Goal: Find specific fact: Find specific fact

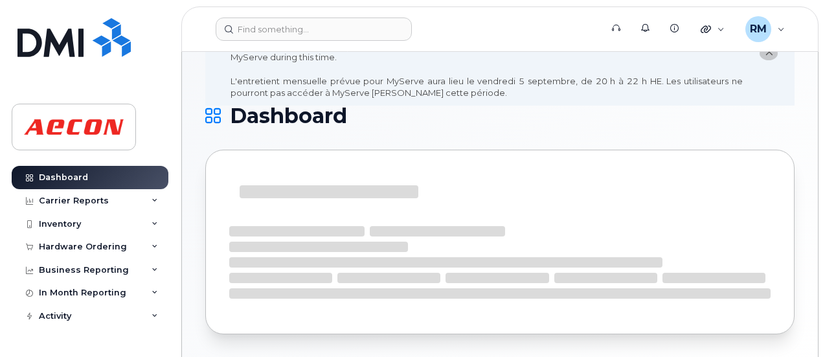
scroll to position [120, 0]
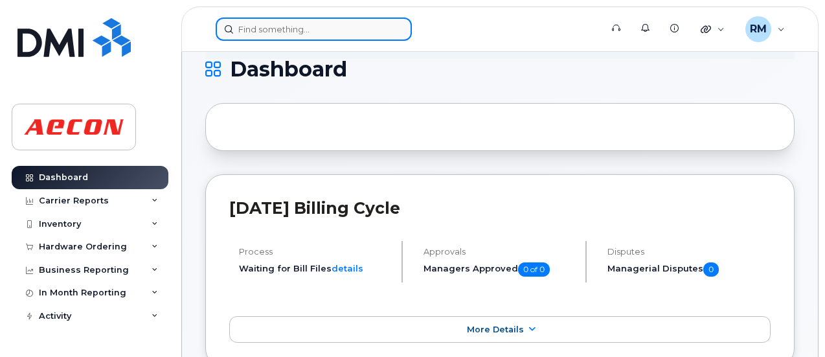
click at [261, 25] on input at bounding box center [314, 28] width 196 height 23
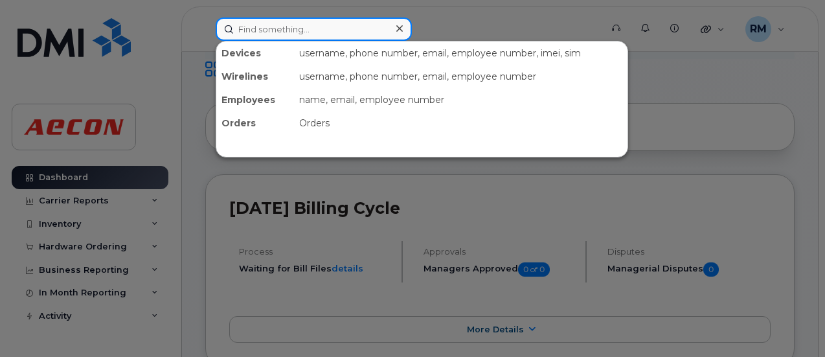
paste input "[PHONE_NUMBER]"
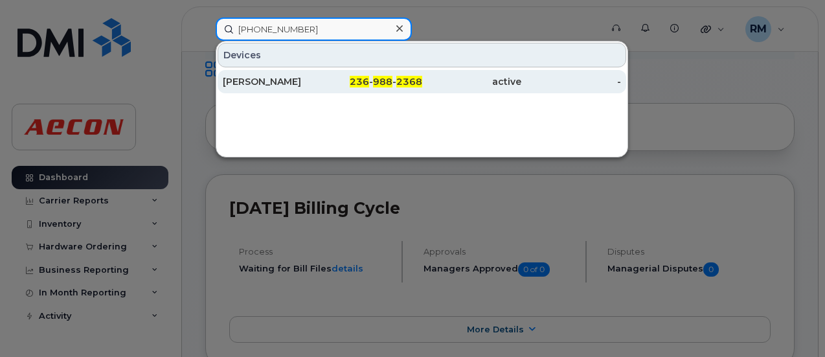
type input "[PHONE_NUMBER]"
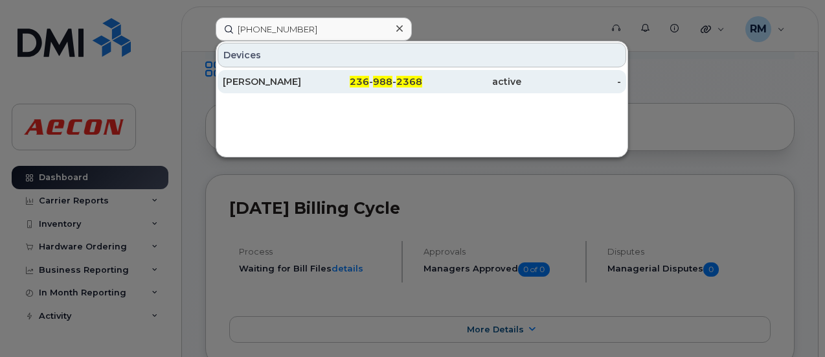
click at [380, 84] on span "988" at bounding box center [382, 82] width 19 height 12
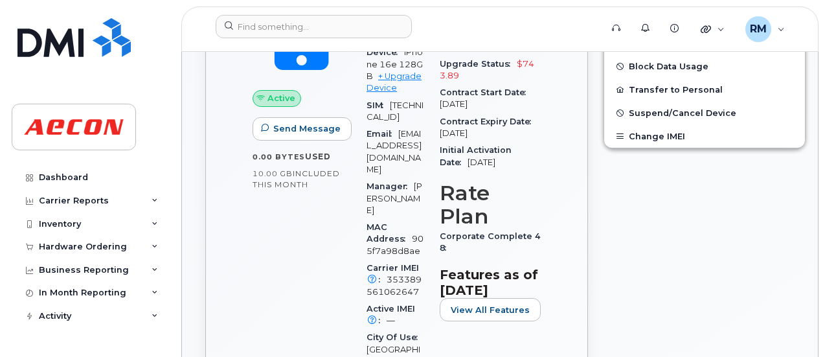
scroll to position [532, 0]
drag, startPoint x: 441, startPoint y: 236, endPoint x: 547, endPoint y: 248, distance: 107.0
copy span "Corporate Complete 48"
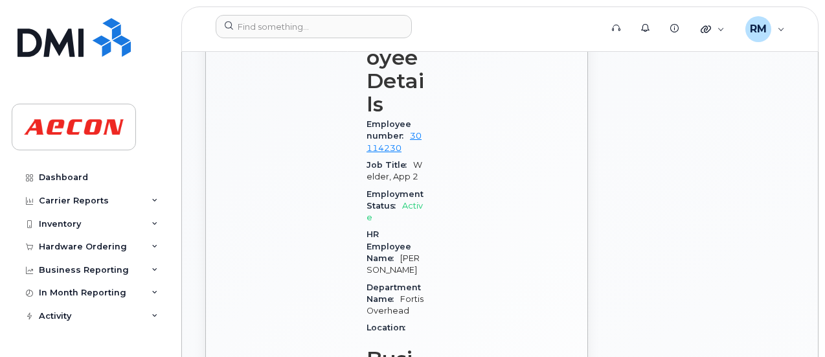
scroll to position [915, 0]
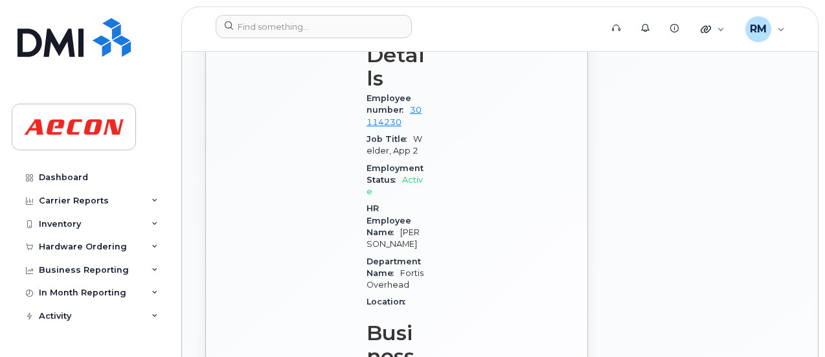
drag, startPoint x: 402, startPoint y: 209, endPoint x: 429, endPoint y: 218, distance: 28.3
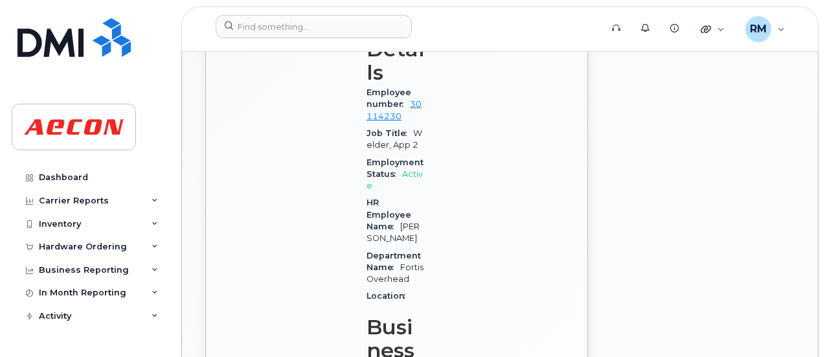
drag, startPoint x: 402, startPoint y: 201, endPoint x: 413, endPoint y: 216, distance: 18.9
click at [413, 216] on div "HR Employee Name Robert Skinner" at bounding box center [396, 220] width 58 height 52
copy span "[PERSON_NAME]"
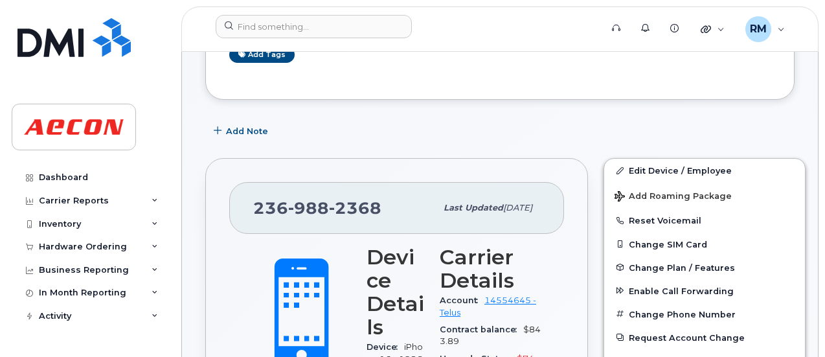
scroll to position [267, 0]
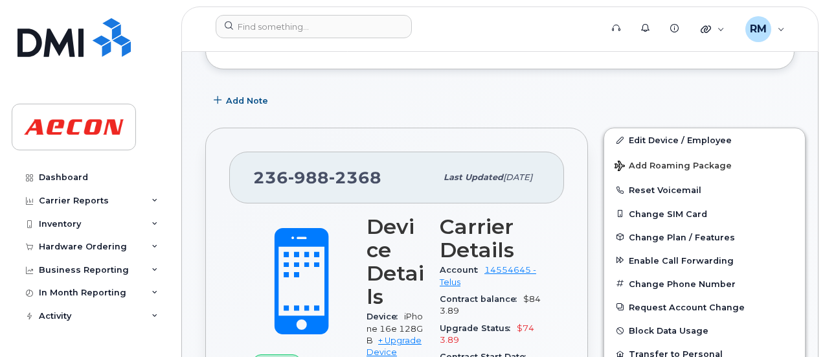
drag, startPoint x: 376, startPoint y: 178, endPoint x: 251, endPoint y: 170, distance: 124.6
drag, startPoint x: 251, startPoint y: 170, endPoint x: 498, endPoint y: 200, distance: 248.0
click at [498, 200] on div "236 988 2368 Last updated Aug 25, 2025" at bounding box center [396, 178] width 335 height 52
drag, startPoint x: 375, startPoint y: 176, endPoint x: 220, endPoint y: 174, distance: 154.8
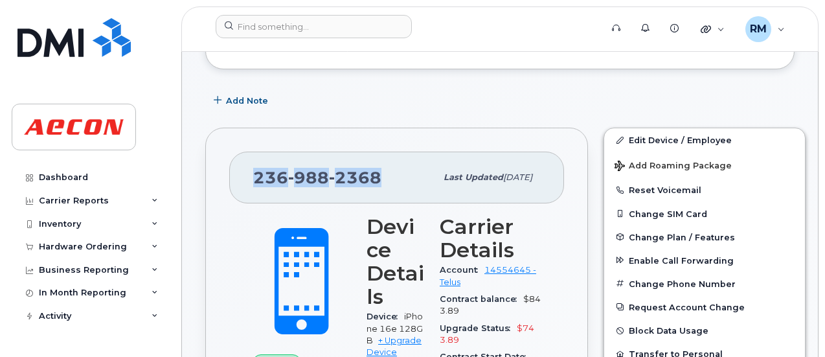
copy span "[PHONE_NUMBER]"
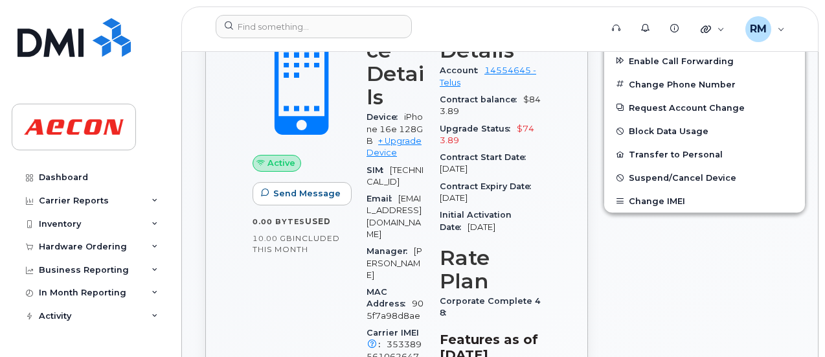
scroll to position [463, 0]
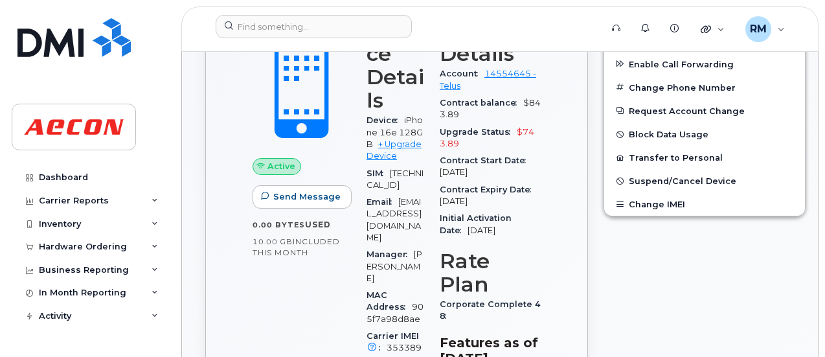
drag, startPoint x: 825, startPoint y: 98, endPoint x: 826, endPoint y: 118, distance: 20.1
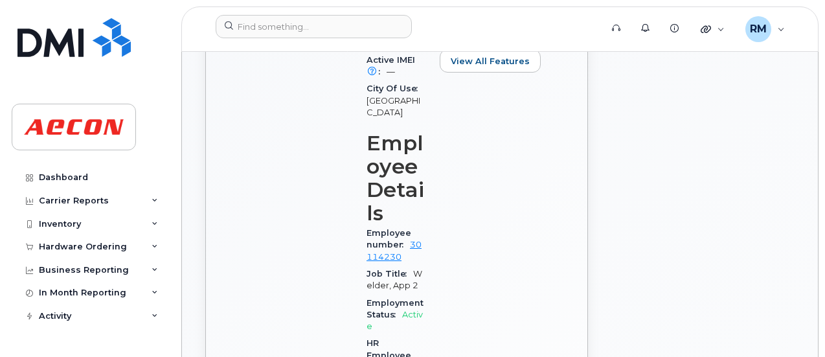
scroll to position [818, 0]
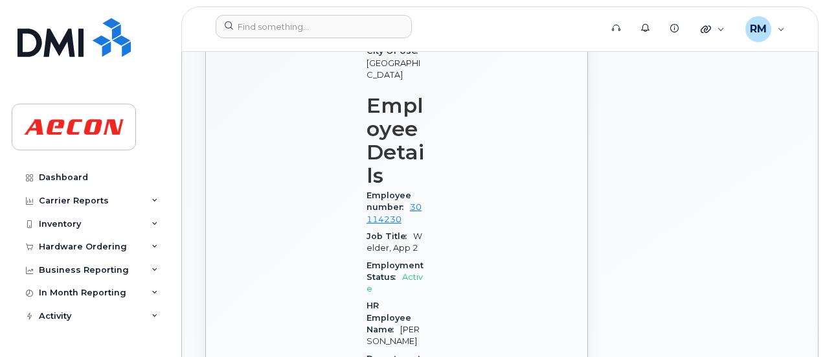
drag, startPoint x: 413, startPoint y: 182, endPoint x: 450, endPoint y: 148, distance: 49.5
click at [450, 148] on div "Carrier Details Account 14554645 - Telus Contract balance $843.89 Upgrade Statu…" at bounding box center [490, 242] width 117 height 1170
